Goal: Navigation & Orientation: Find specific page/section

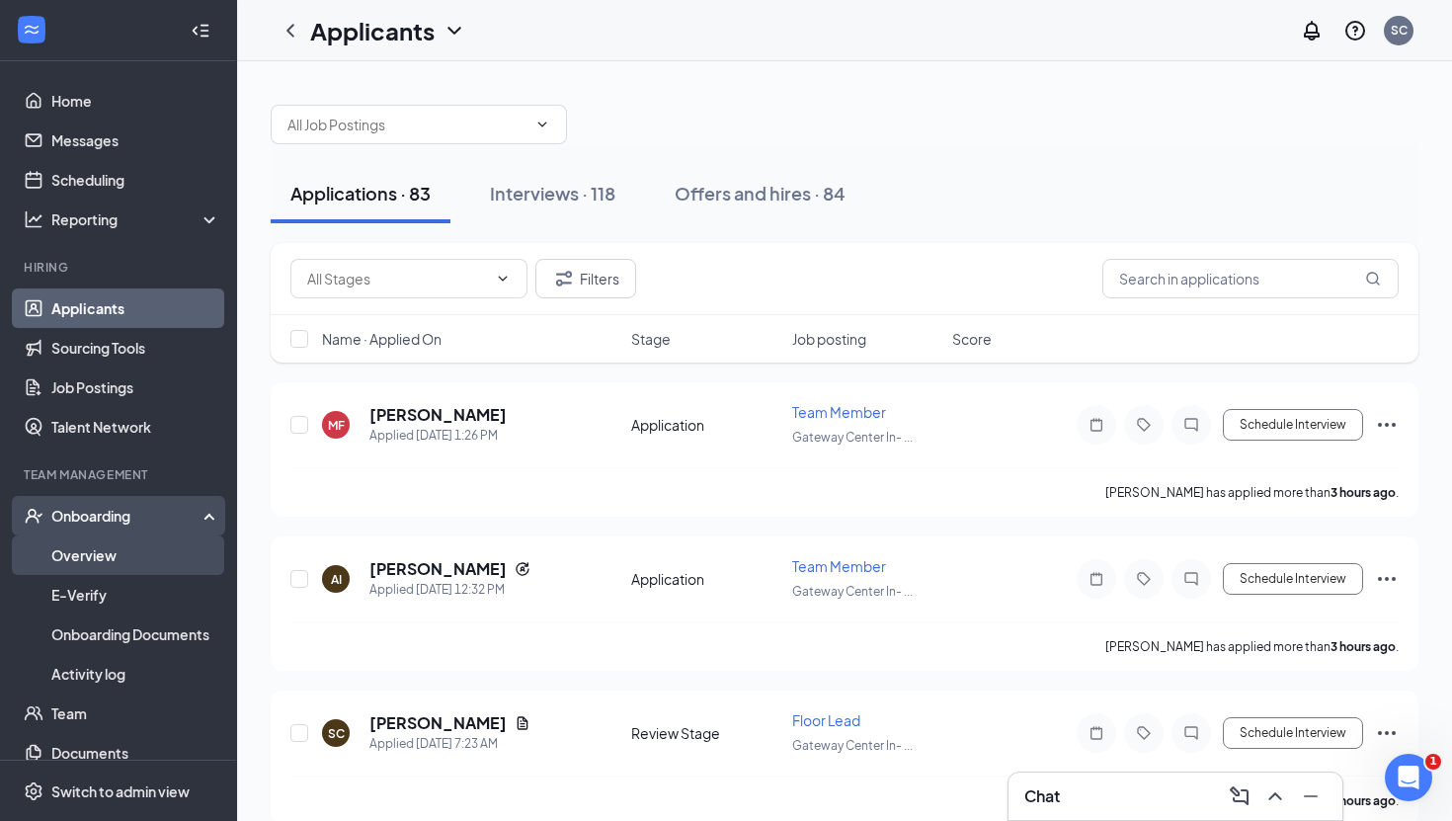
click at [100, 543] on link "Overview" at bounding box center [135, 554] width 169 height 39
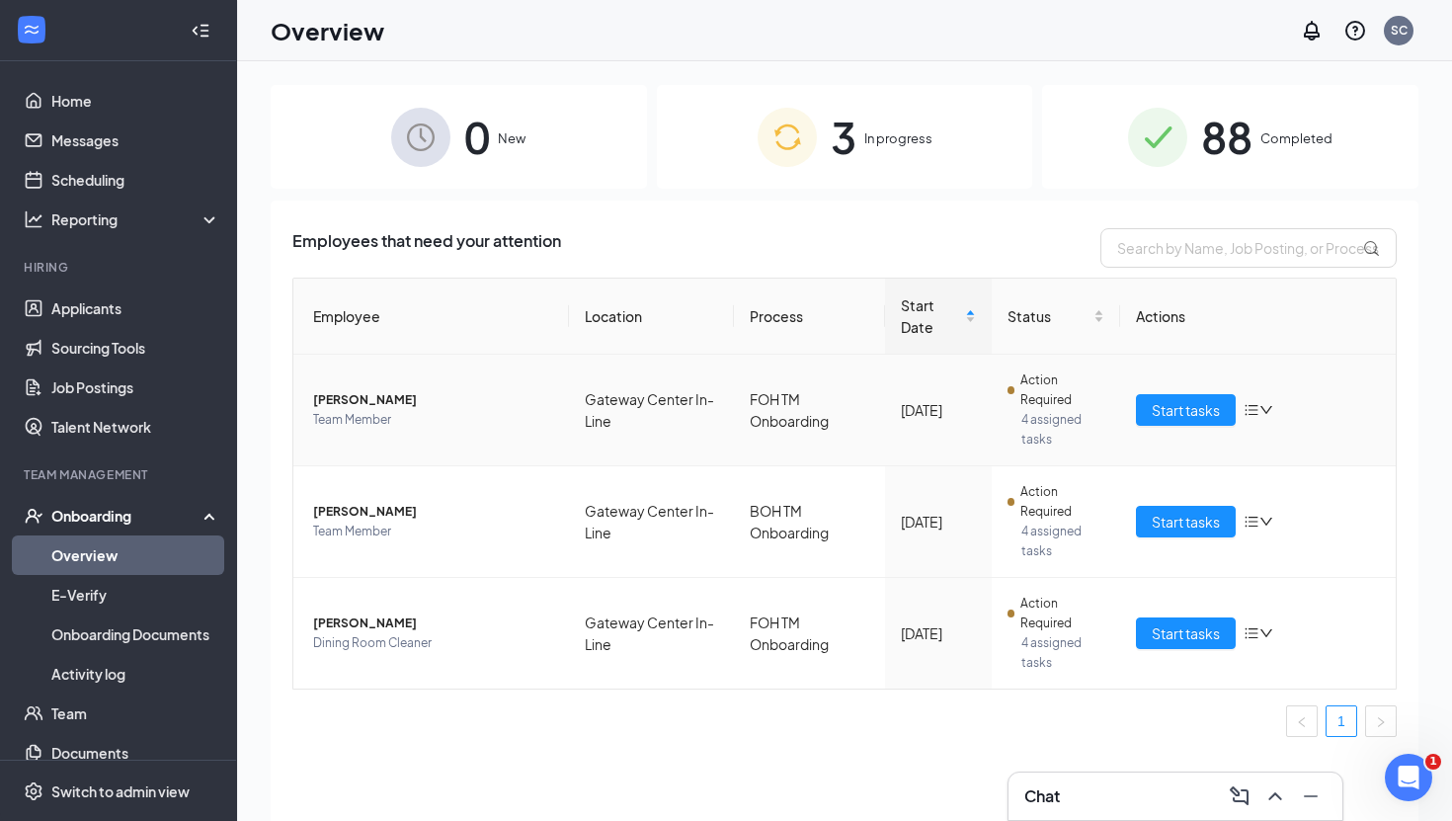
click at [430, 399] on span "[PERSON_NAME]" at bounding box center [433, 400] width 240 height 20
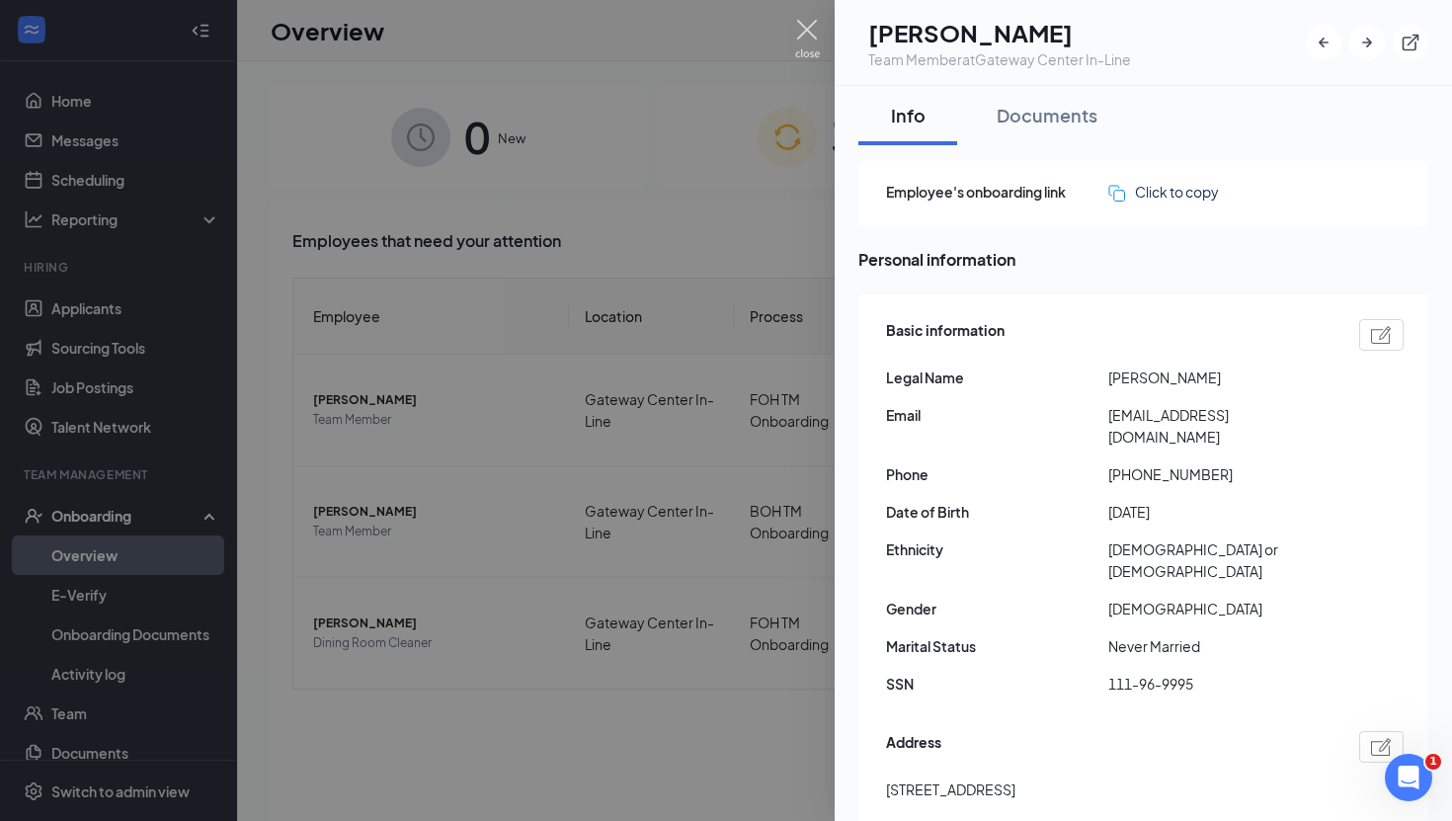
click at [810, 28] on img at bounding box center [807, 39] width 25 height 39
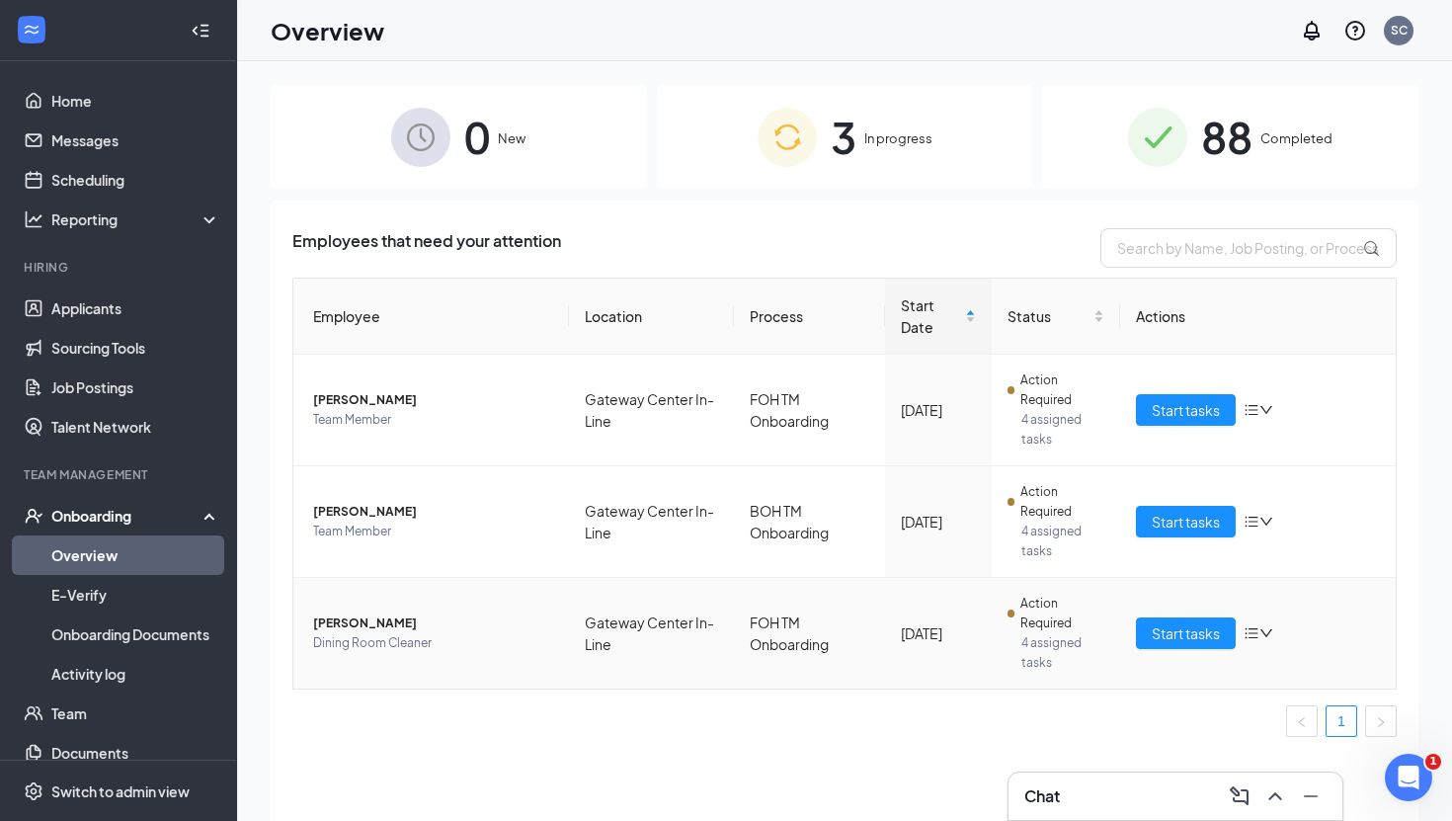
click at [390, 644] on span "Dining Room Cleaner" at bounding box center [433, 643] width 240 height 20
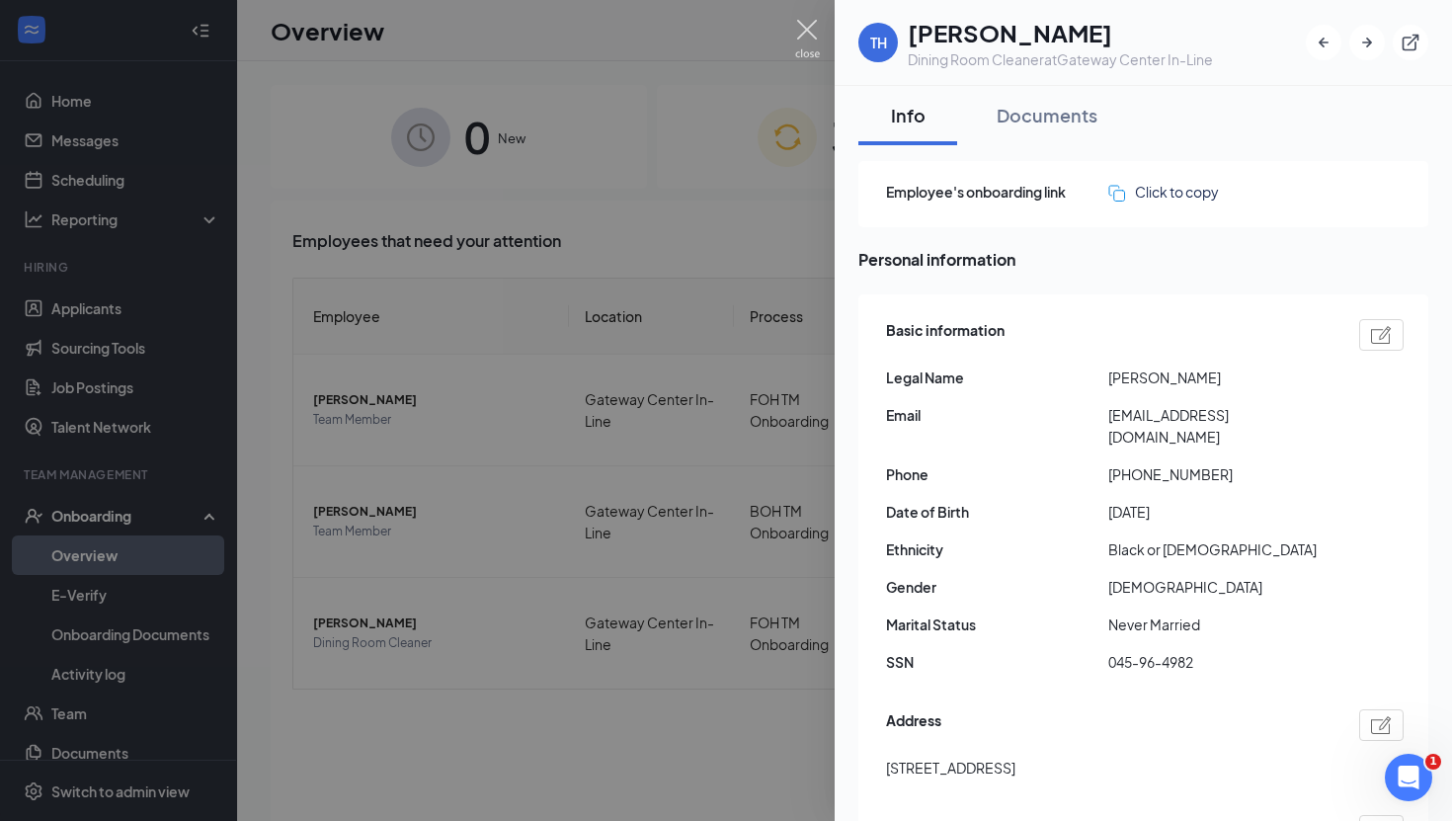
click at [806, 29] on img at bounding box center [807, 39] width 25 height 39
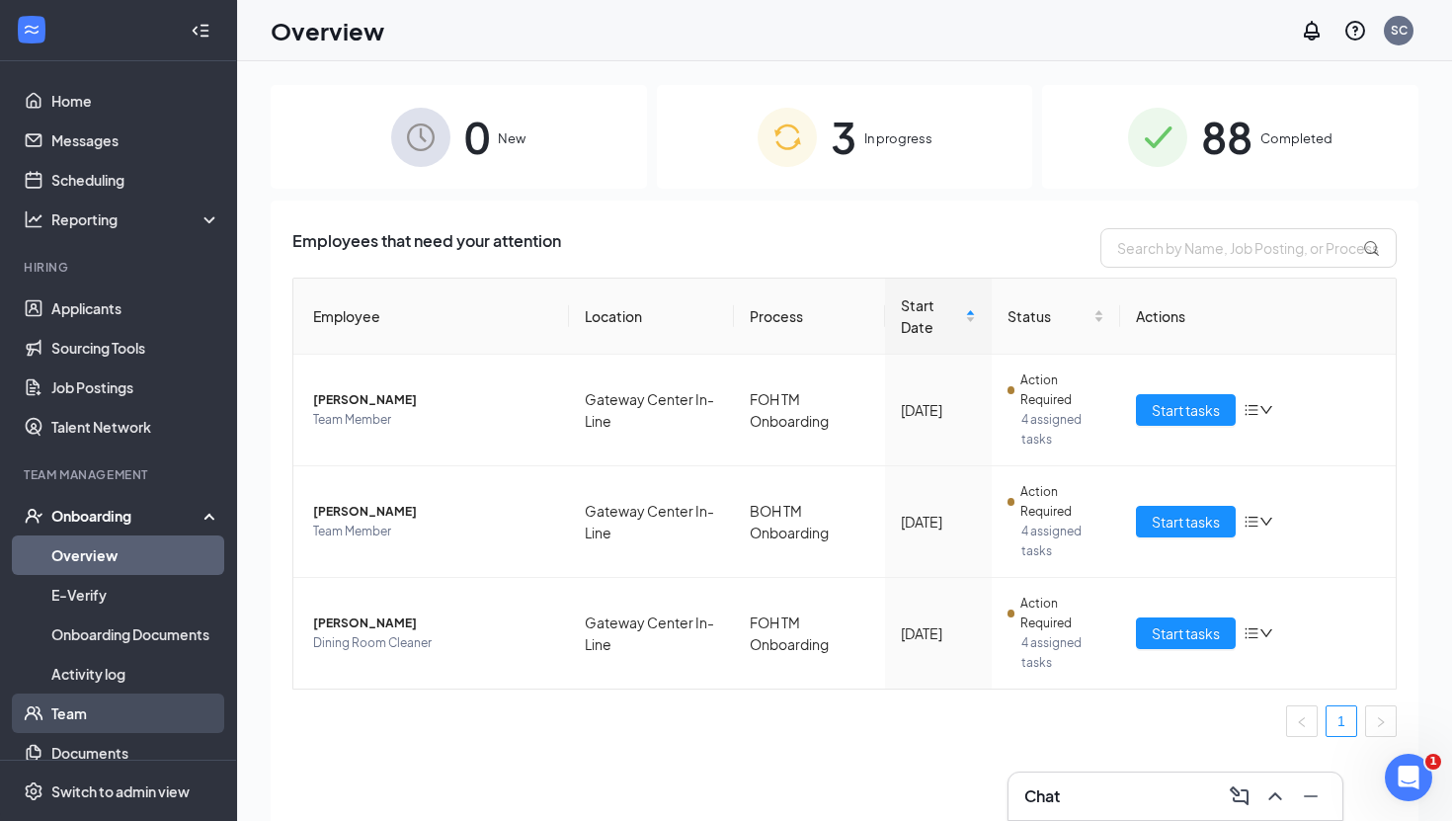
click at [100, 719] on link "Team" at bounding box center [135, 712] width 169 height 39
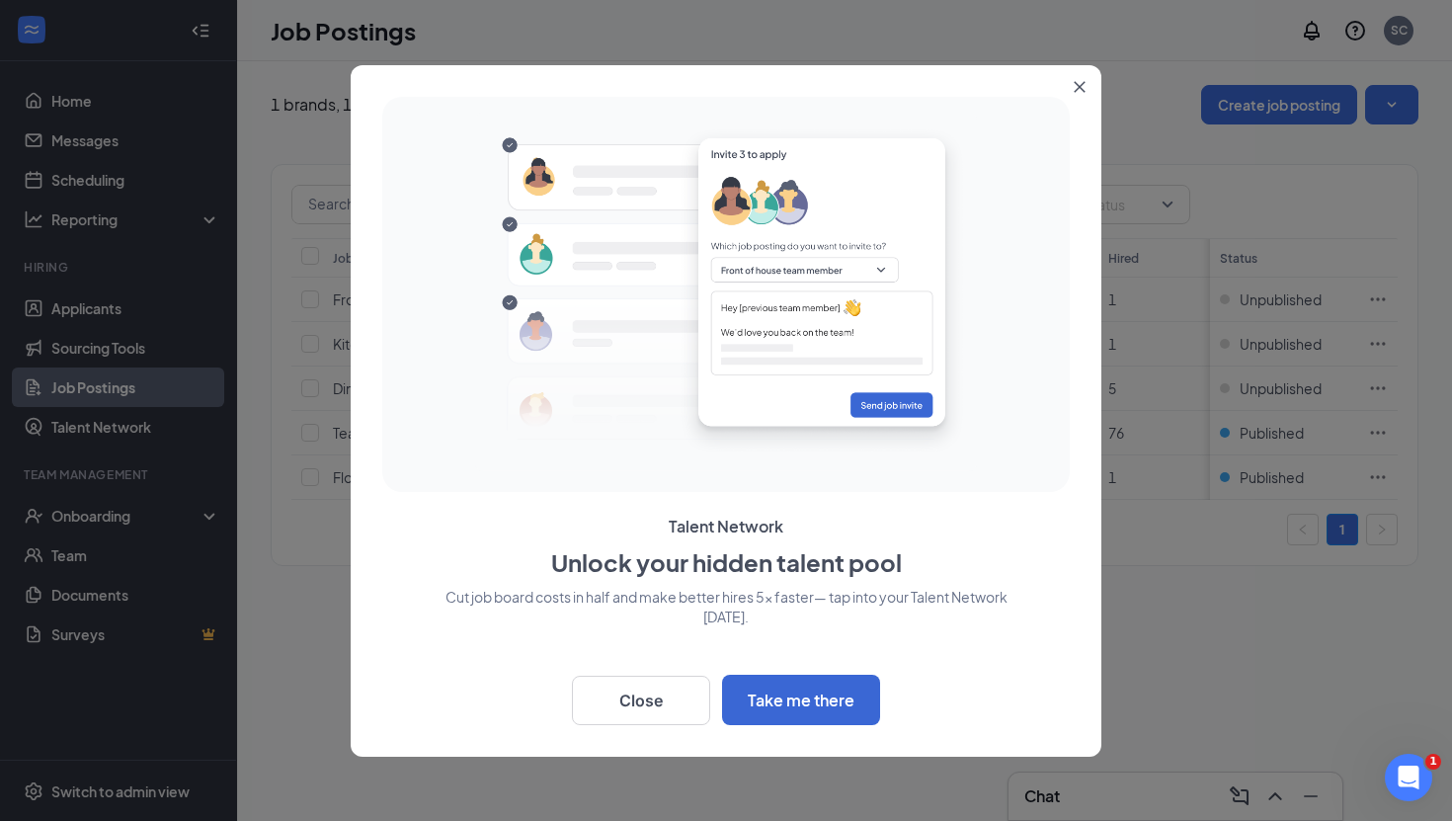
click at [1085, 90] on button "Close" at bounding box center [1083, 83] width 36 height 36
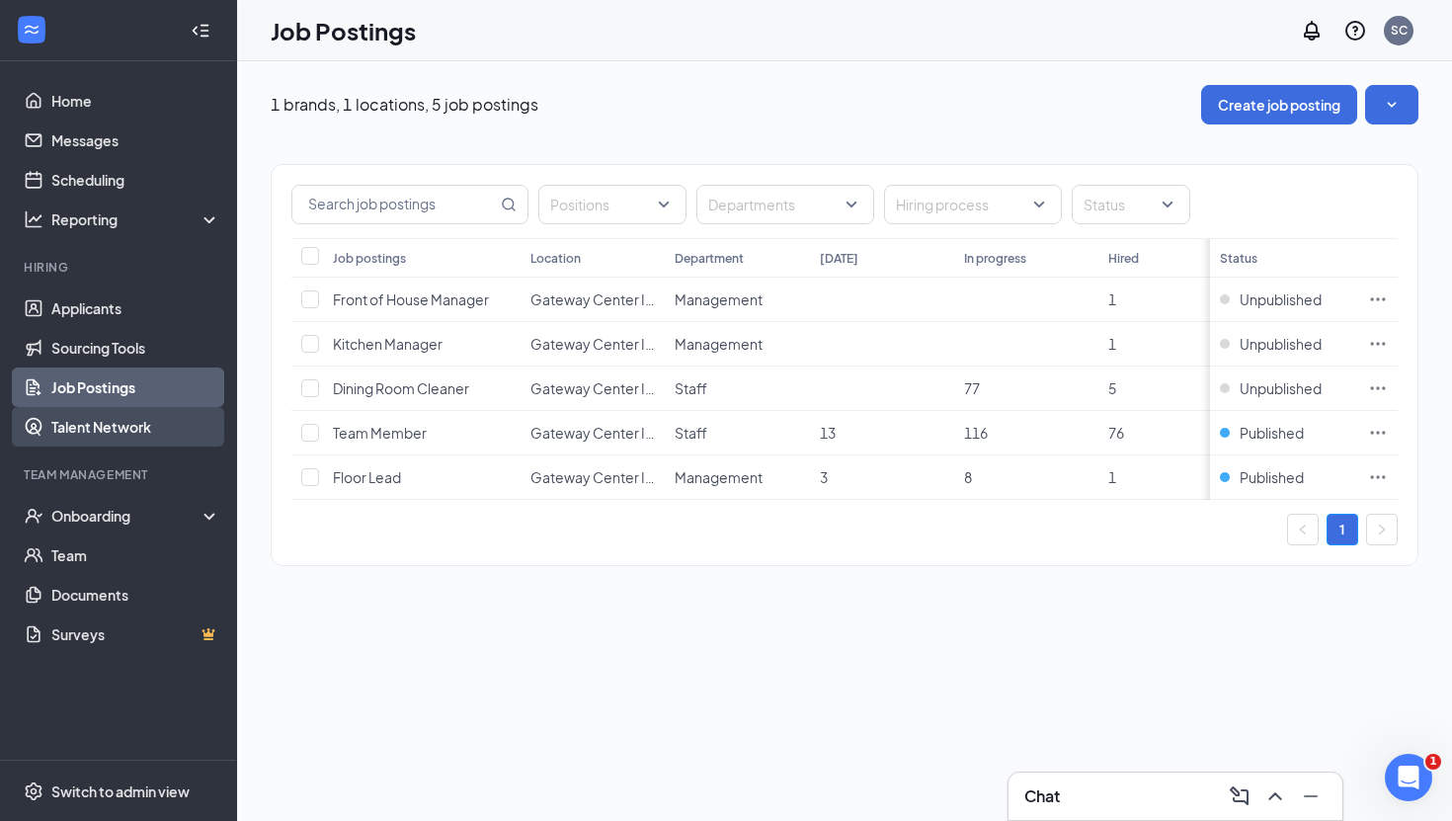
click at [129, 433] on link "Talent Network" at bounding box center [135, 426] width 169 height 39
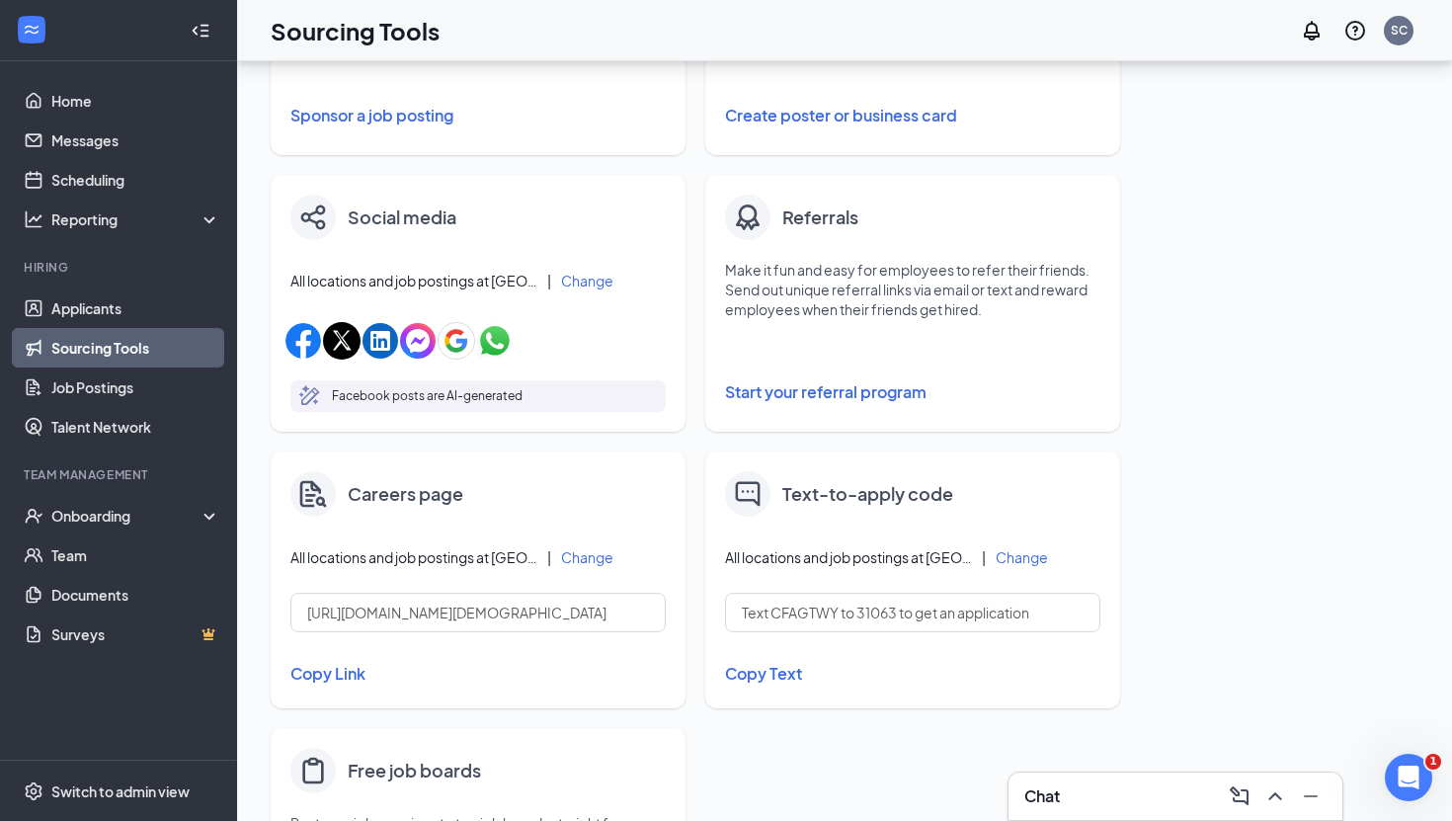
scroll to position [547, 0]
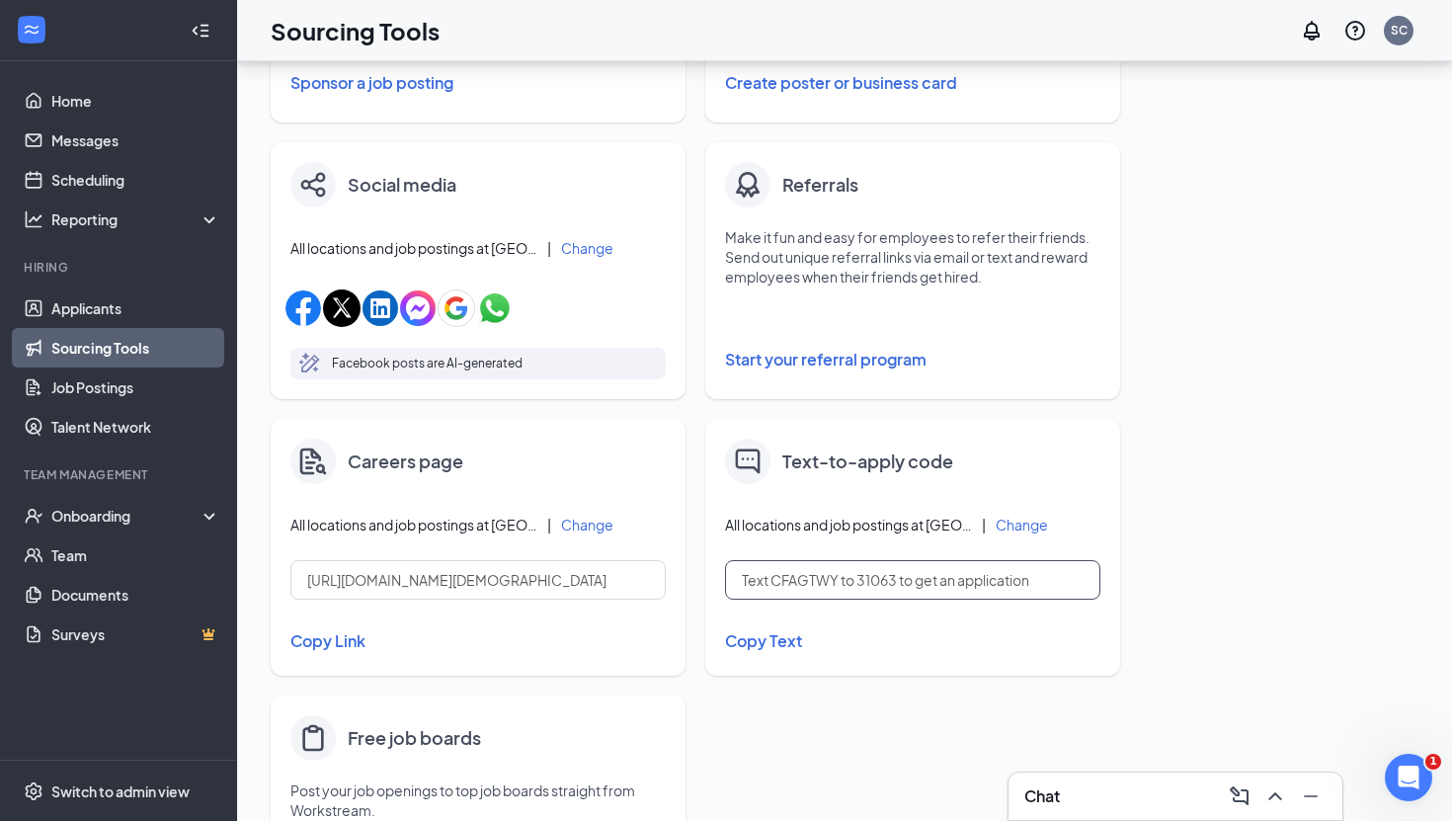
drag, startPoint x: 1040, startPoint y: 580, endPoint x: 725, endPoint y: 572, distance: 315.1
click at [725, 572] on input "Text CFAGTWY to 31063 to get an application" at bounding box center [912, 579] width 375 height 39
